Goal: Task Accomplishment & Management: Manage account settings

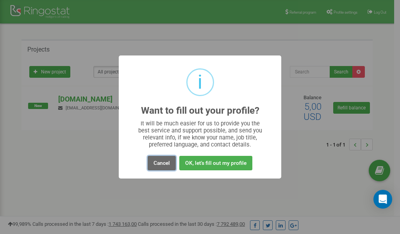
click at [159, 162] on button "Cancel" at bounding box center [162, 163] width 28 height 14
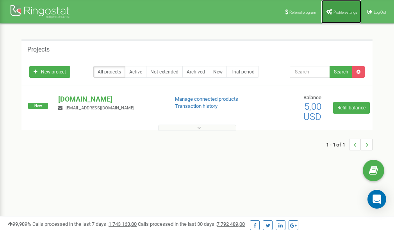
click at [339, 14] on span "Profile settings" at bounding box center [346, 12] width 24 height 4
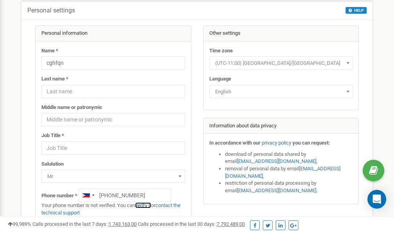
click at [148, 205] on link "verify it" at bounding box center [143, 205] width 16 height 6
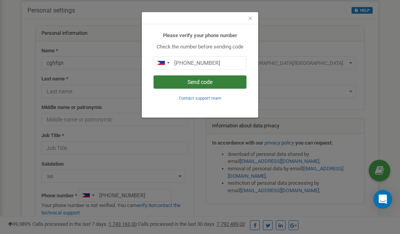
click at [200, 81] on button "Send code" at bounding box center [200, 81] width 93 height 13
